Goal: Information Seeking & Learning: Compare options

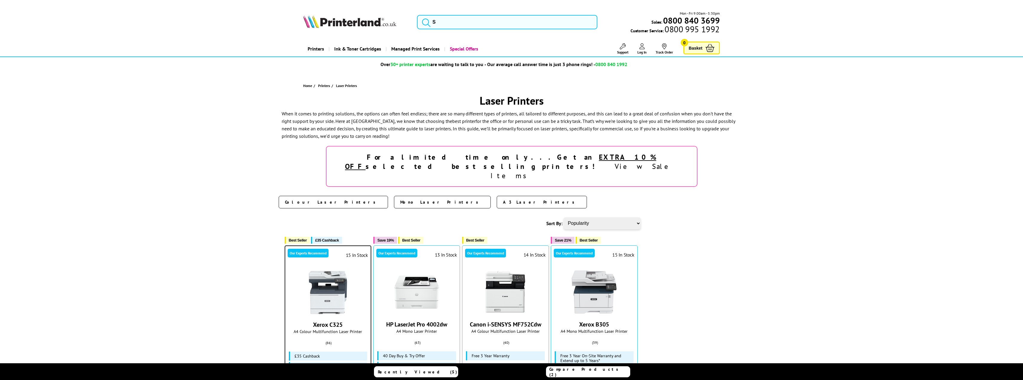
click at [304, 199] on span "Colour Laser Printers" at bounding box center [332, 202] width 94 height 6
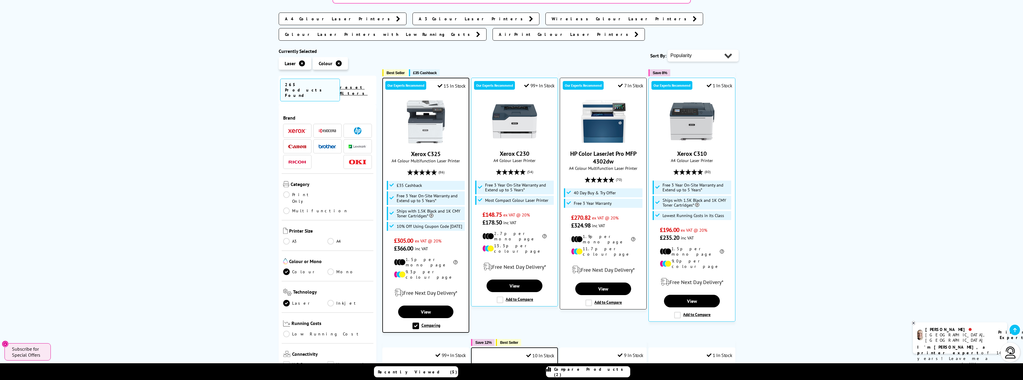
scroll to position [209, 0]
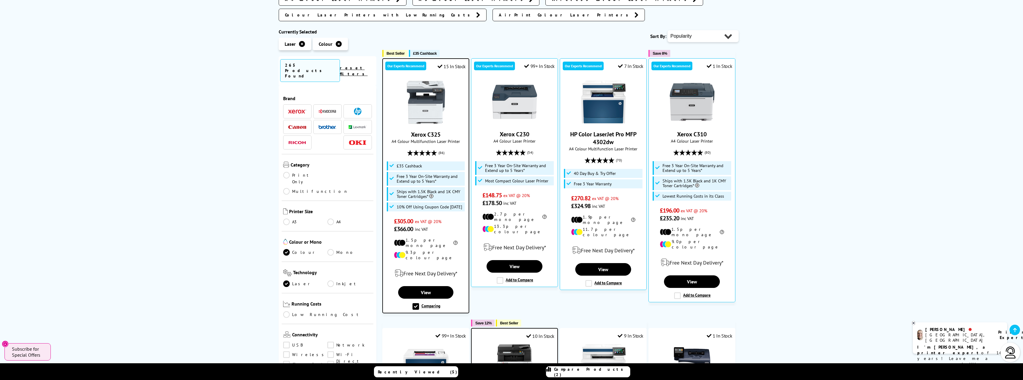
click at [330, 188] on link "Multifunction" at bounding box center [315, 191] width 65 height 7
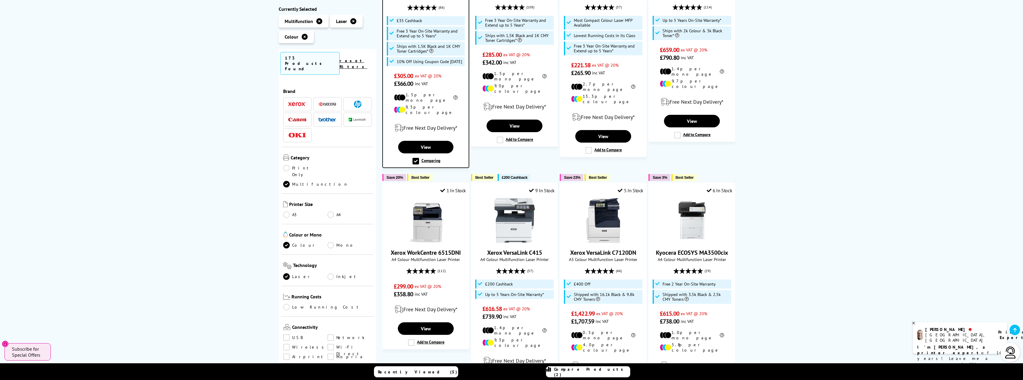
click at [329, 211] on link "A4" at bounding box center [349, 214] width 44 height 7
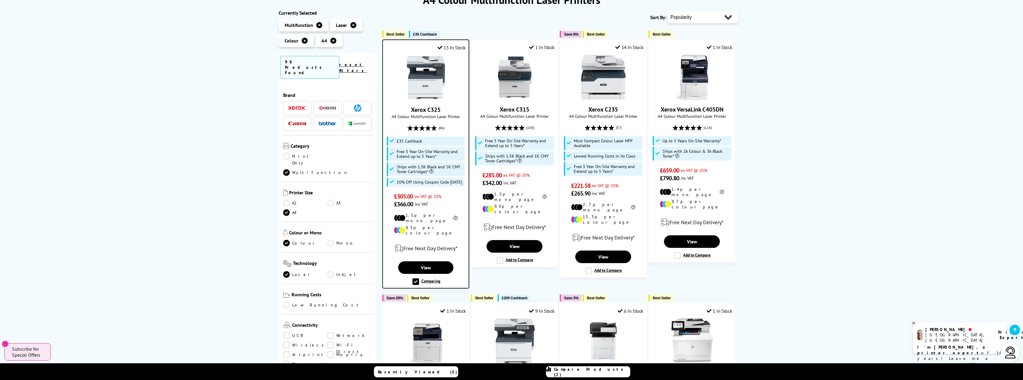
scroll to position [60, 0]
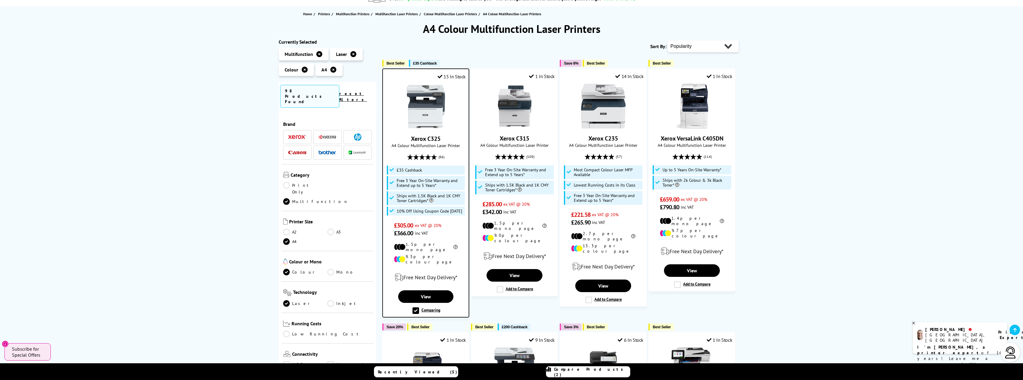
click at [415, 307] on label "Comparing" at bounding box center [426, 310] width 28 height 7
click at [0, 0] on input "Comparing" at bounding box center [0, 0] width 0 height 0
click at [680, 46] on select "Popularity Rating Price - Low to High Price - High to Low Running Costs - Low t…" at bounding box center [702, 46] width 71 height 12
select select "Price Ascending"
click at [667, 40] on select "Popularity Rating Price - Low to High Price - High to Low Running Costs - Low t…" at bounding box center [702, 46] width 71 height 12
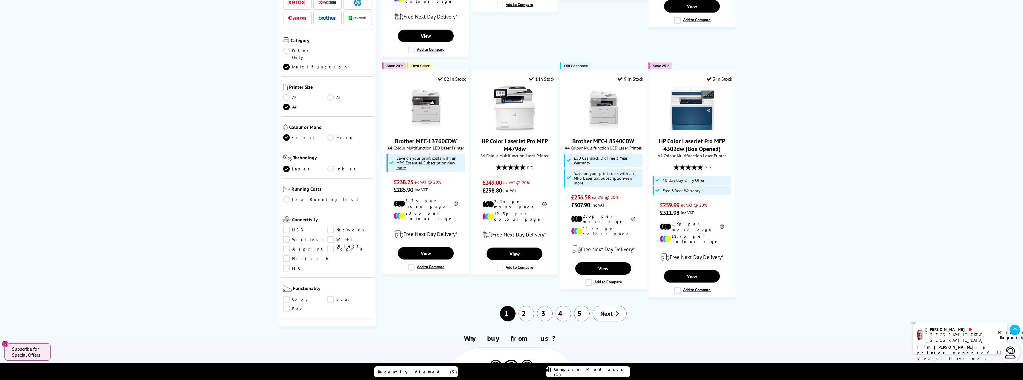
scroll to position [538, 0]
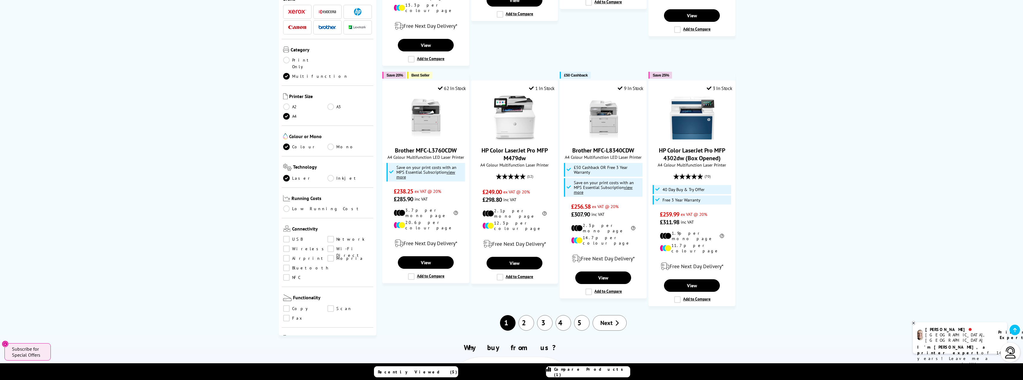
click at [331, 305] on link "Scan" at bounding box center [349, 308] width 44 height 7
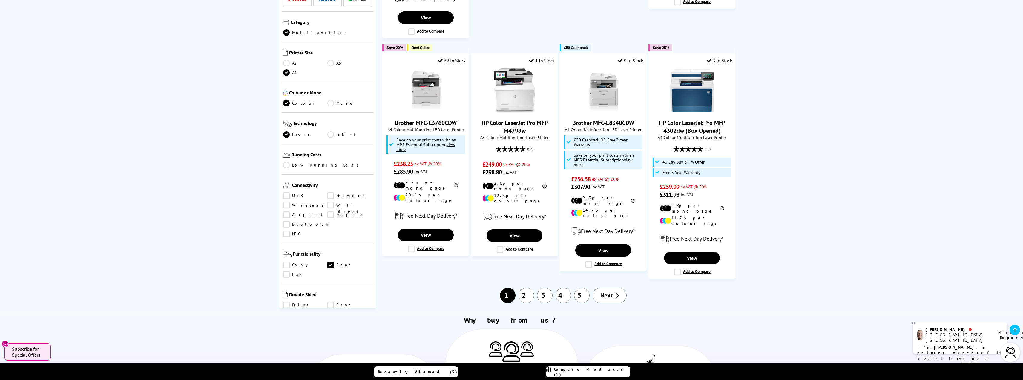
scroll to position [567, 0]
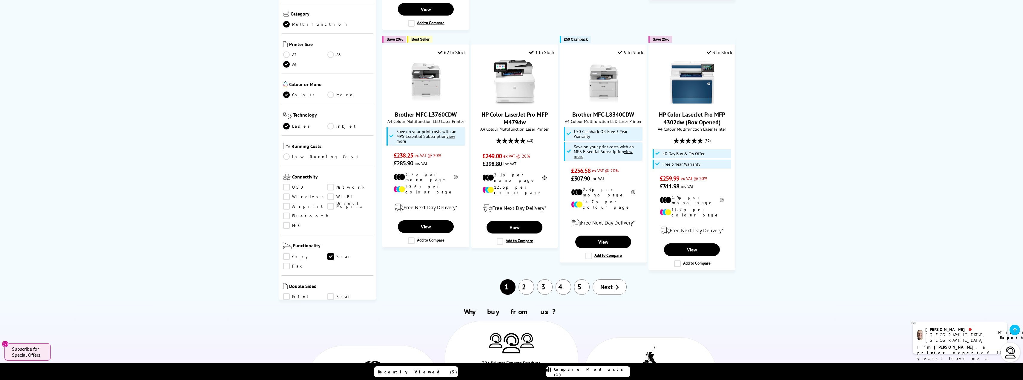
click at [604, 283] on span "Next" at bounding box center [606, 287] width 12 height 8
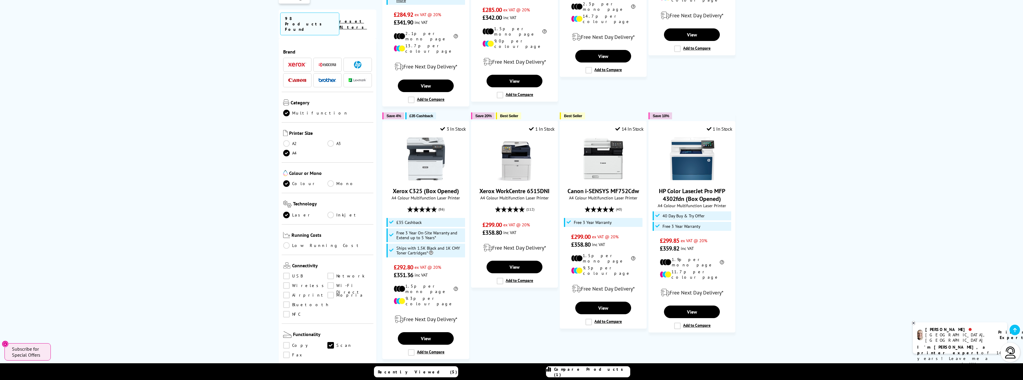
scroll to position [508, 0]
